Goal: Task Accomplishment & Management: Use online tool/utility

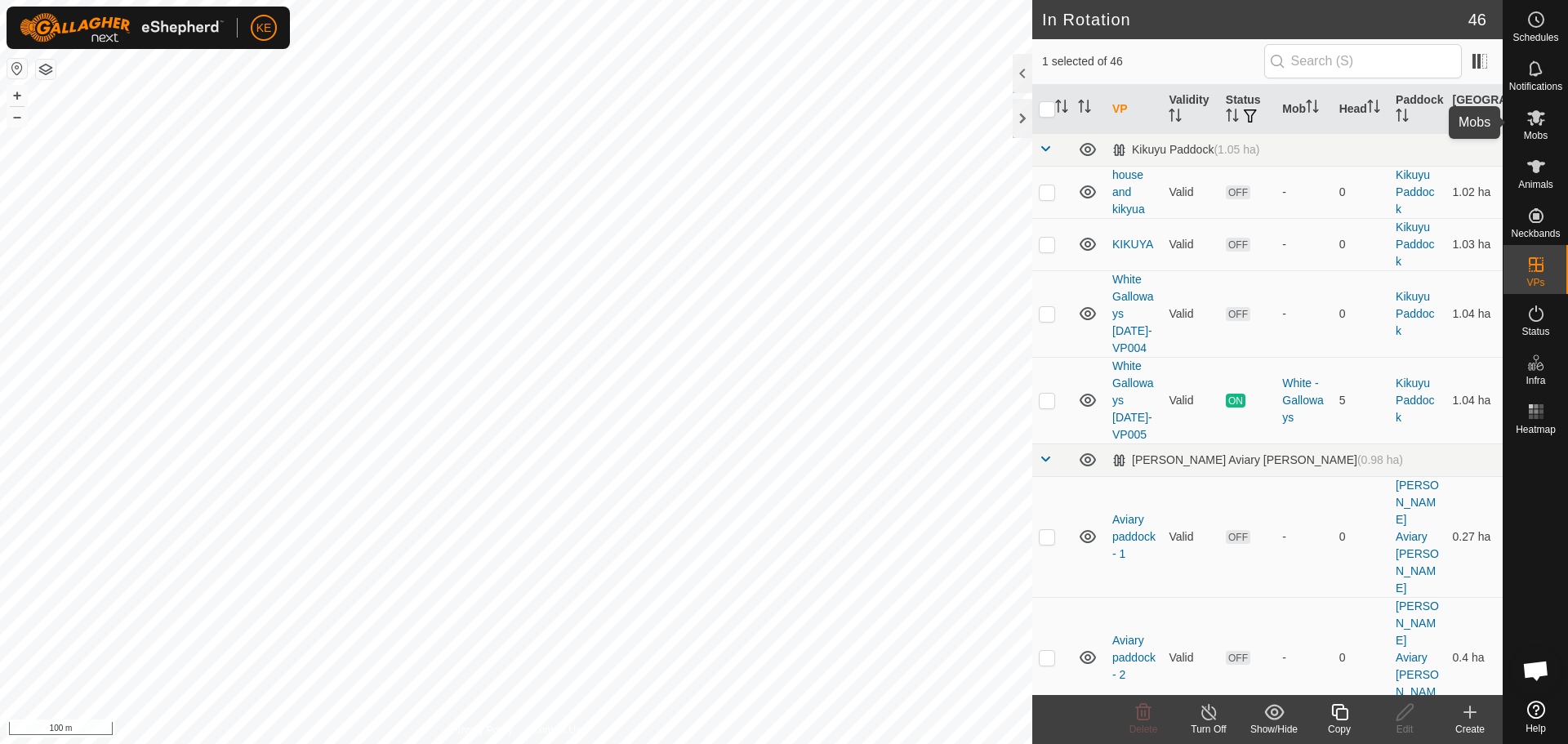
click at [1540, 121] on icon at bounding box center [1537, 117] width 20 height 20
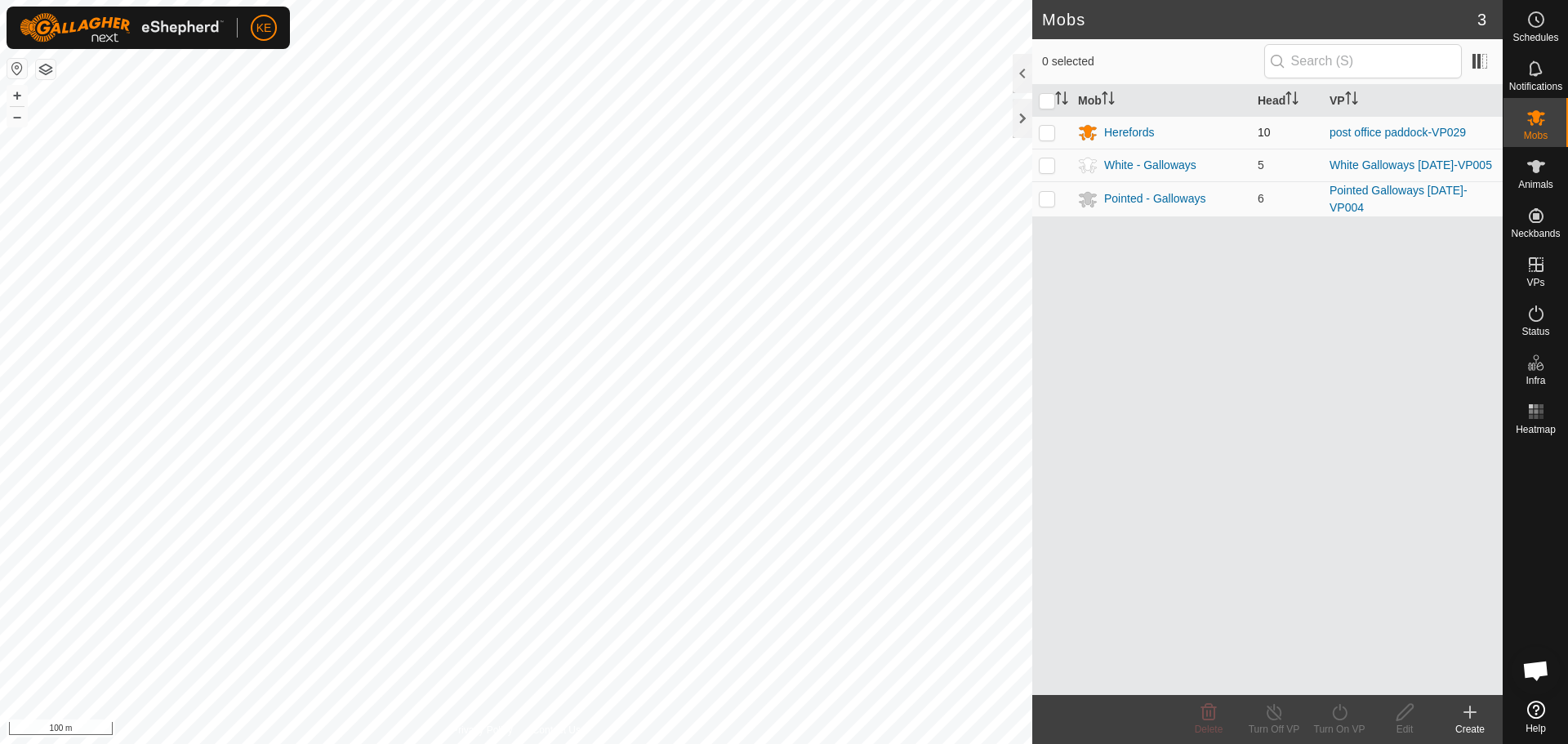
click at [1044, 131] on p-checkbox at bounding box center [1047, 132] width 17 height 13
checkbox input "true"
click at [1333, 722] on div "Turn On VP" at bounding box center [1339, 729] width 65 height 15
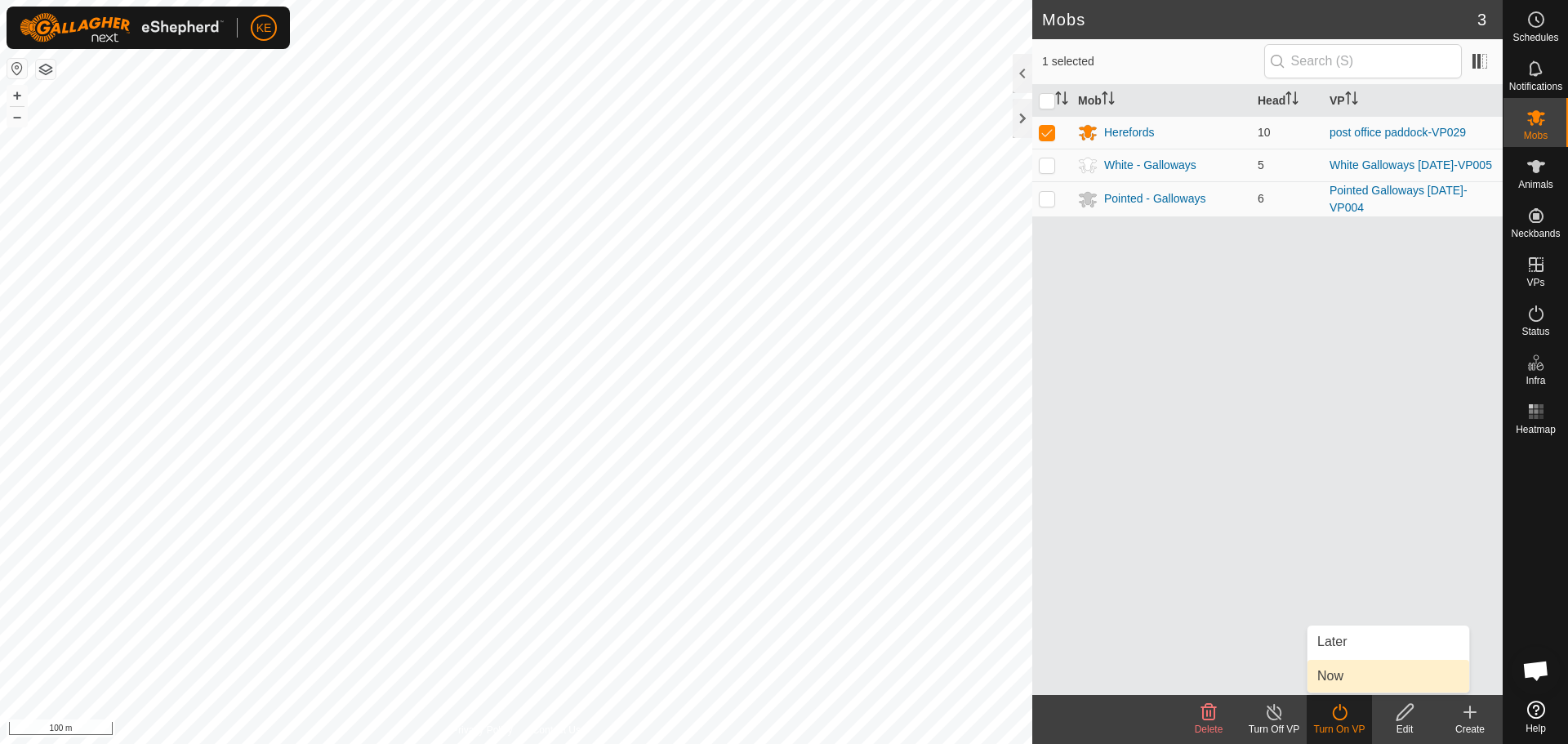
click at [1339, 670] on link "Now" at bounding box center [1389, 676] width 162 height 33
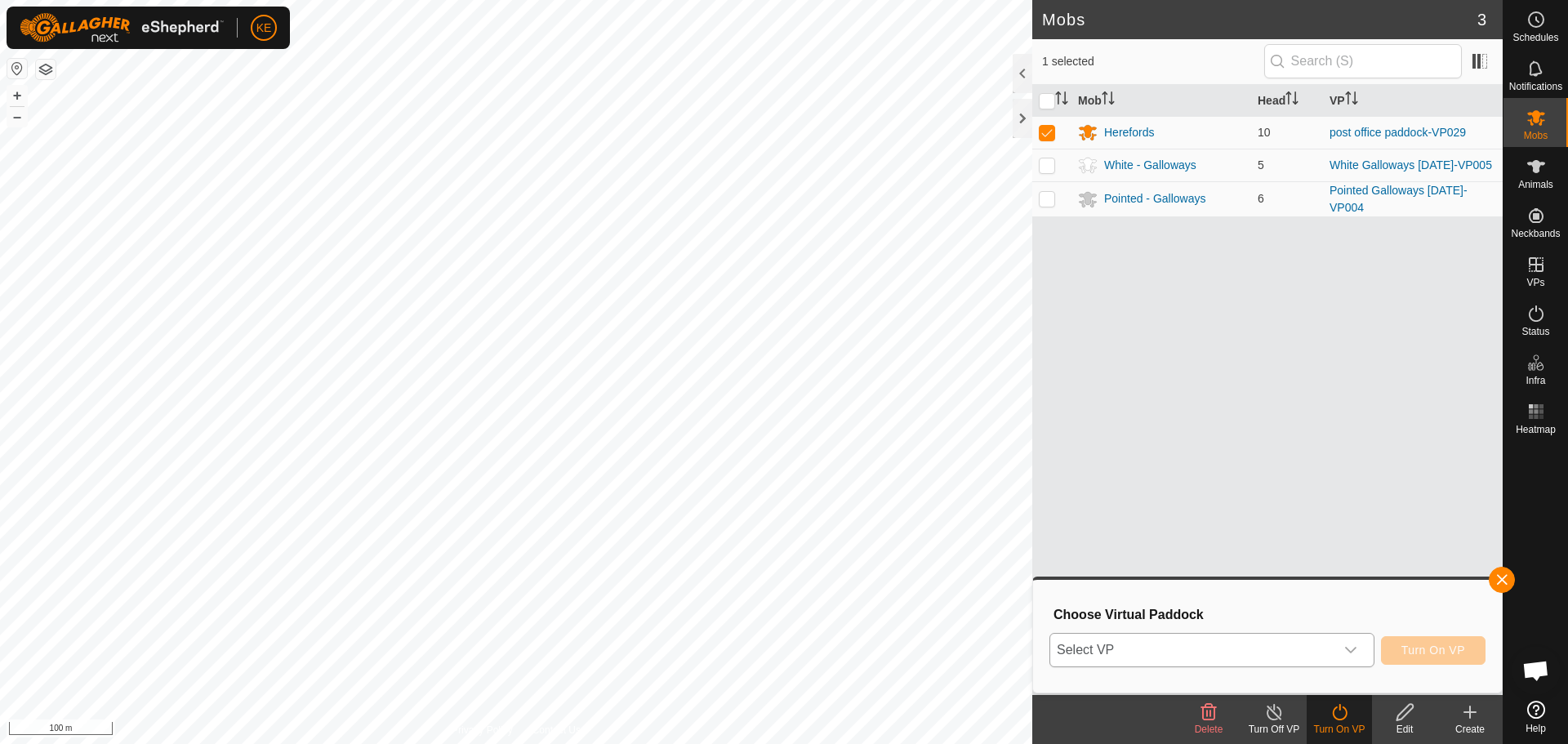
click at [1351, 657] on div "dropdown trigger" at bounding box center [1351, 650] width 33 height 33
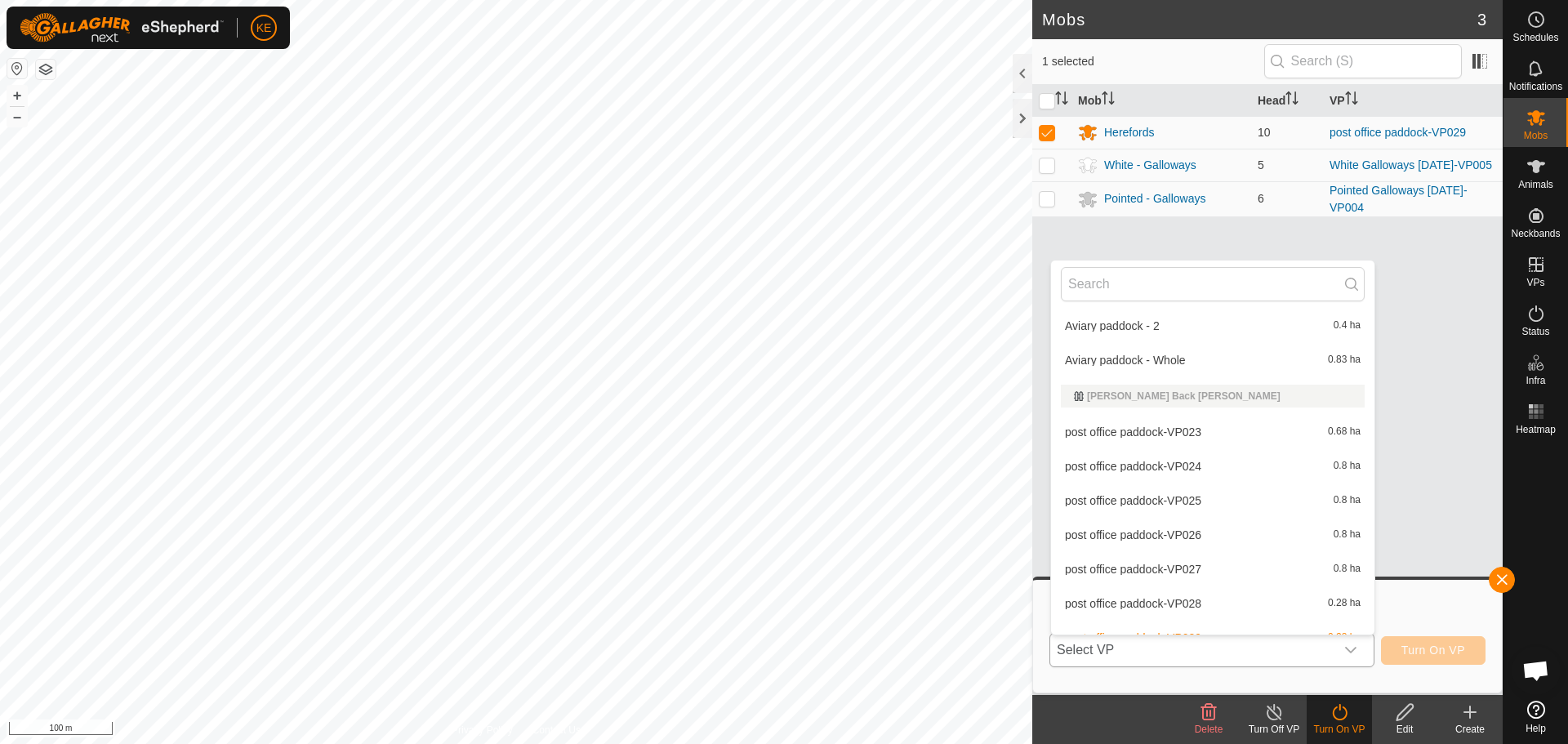
scroll to position [326, 0]
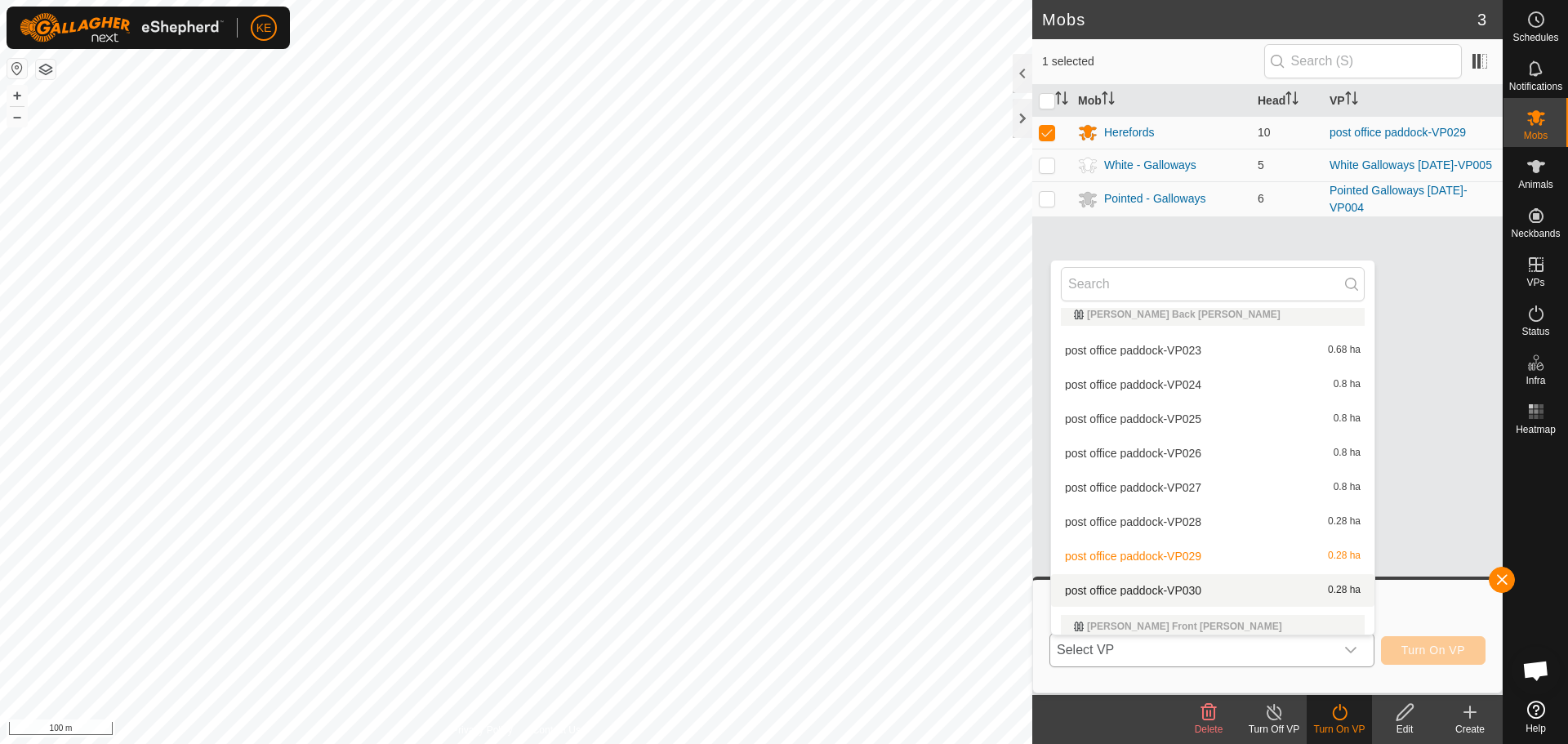
click at [1162, 591] on li "post office paddock-VP030 0.28 ha" at bounding box center [1212, 590] width 323 height 33
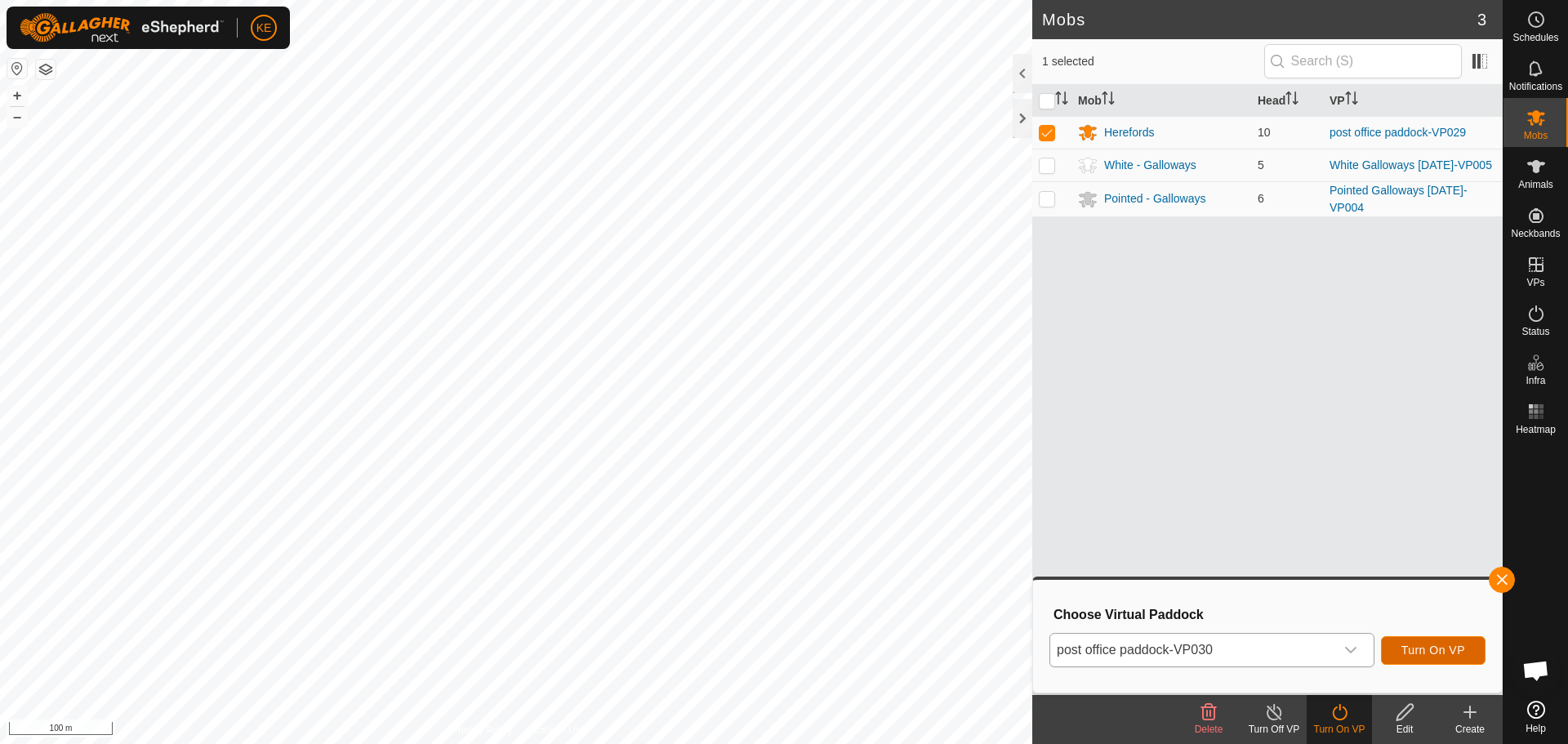
click at [1431, 650] on span "Turn On VP" at bounding box center [1433, 650] width 64 height 13
